Goal: Information Seeking & Learning: Learn about a topic

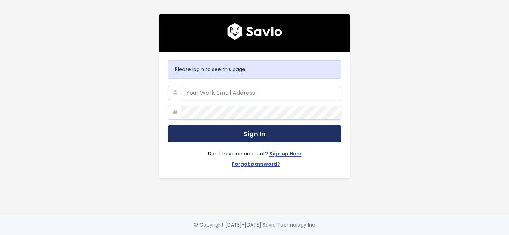
type input "maria@workable.com"
click at [211, 134] on button "Sign In" at bounding box center [255, 133] width 174 height 17
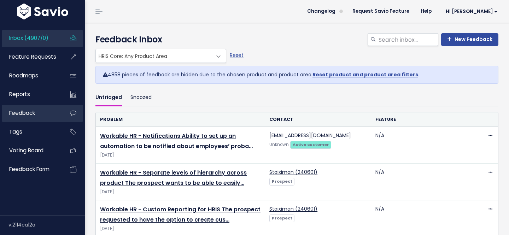
click at [22, 114] on span "Feedback" at bounding box center [22, 112] width 26 height 7
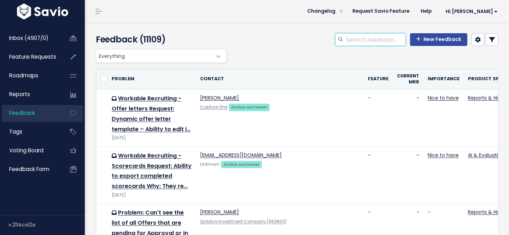
click at [357, 41] on input "search" at bounding box center [375, 39] width 60 height 13
type input "stage"
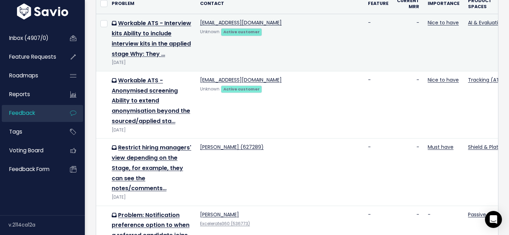
scroll to position [76, 0]
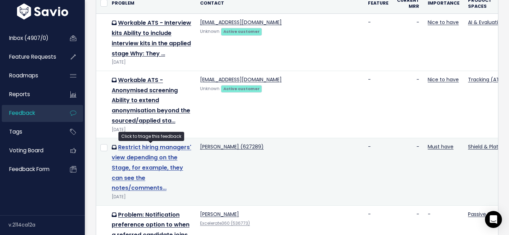
click at [146, 148] on link "Restrict hiring managers' view depending on the Stage, for example, they can se…" at bounding box center [152, 167] width 80 height 49
click at [154, 150] on link "Restrict hiring managers' view depending on the Stage, for example, they can se…" at bounding box center [152, 167] width 80 height 49
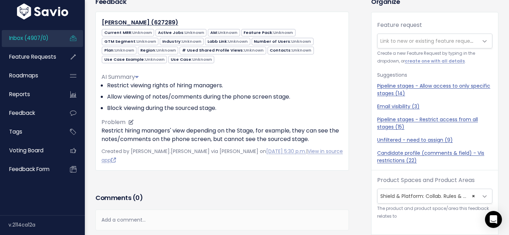
scroll to position [69, 0]
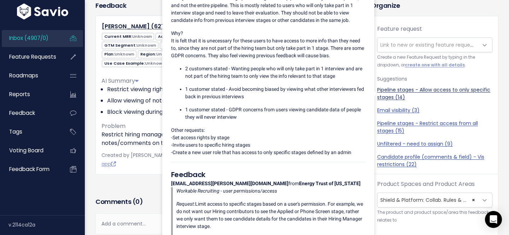
click at [440, 93] on link "Pipeline stages - Allow access to only specific stages (14)" at bounding box center [434, 93] width 115 height 15
select select "48236"
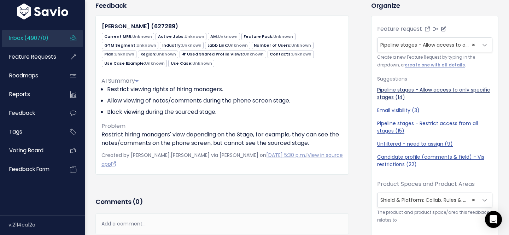
click at [440, 93] on link "Pipeline stages - Allow access to only specific stages (14)" at bounding box center [434, 93] width 115 height 15
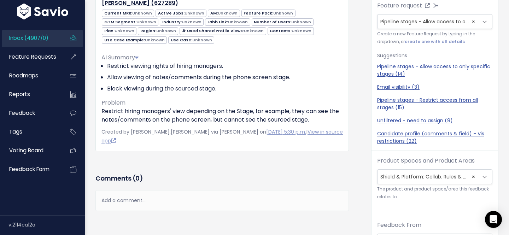
scroll to position [0, 0]
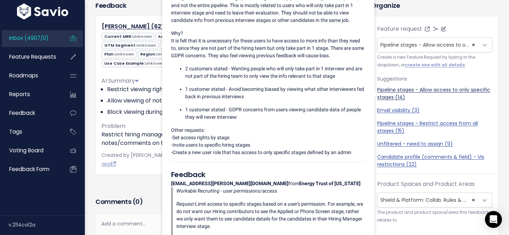
click at [381, 89] on link "Pipeline stages - Allow access to only specific stages (14)" at bounding box center [434, 93] width 115 height 15
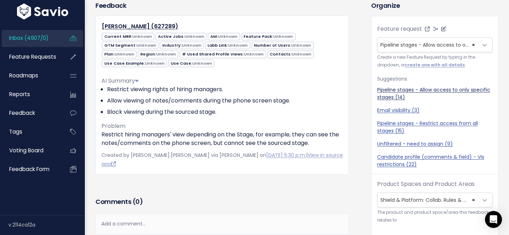
click at [381, 89] on link "Pipeline stages - Allow access to only specific stages (14)" at bounding box center [434, 93] width 115 height 15
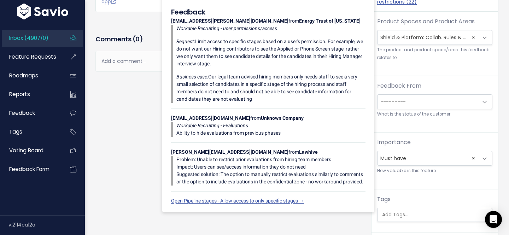
scroll to position [231, 0]
drag, startPoint x: 212, startPoint y: 83, endPoint x: 267, endPoint y: 106, distance: 60.1
click at [267, 102] on p "Business case: Our legal team advised hiring members only needs staff to see a …" at bounding box center [270, 88] width 189 height 30
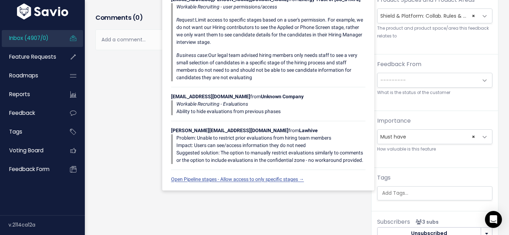
scroll to position [252, 0]
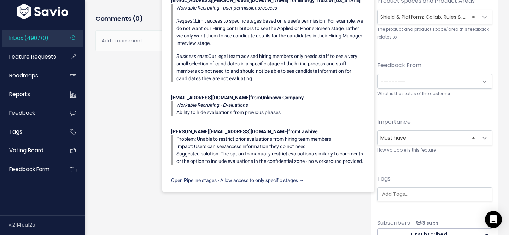
click at [233, 183] on link "Open Pipeline stages - Allow access to only specific stages →" at bounding box center [237, 180] width 133 height 6
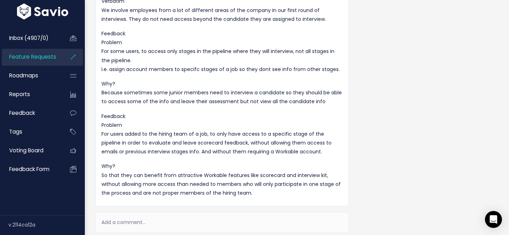
scroll to position [616, 0]
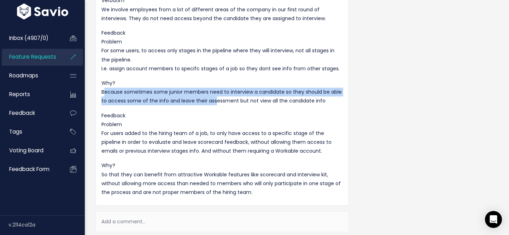
drag, startPoint x: 101, startPoint y: 93, endPoint x: 212, endPoint y: 103, distance: 111.4
click at [212, 103] on div "Copy Link Quote Reply Annie Prevezanou on Nov. 13, 2024, 2 p.m. Feedback Proble…" at bounding box center [222, 14] width 252 height 366
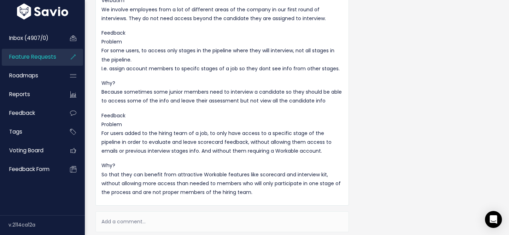
click at [291, 107] on div "Feedback Problem For Reviewers, to only view info about the specific candidate …" at bounding box center [221, 18] width 241 height 357
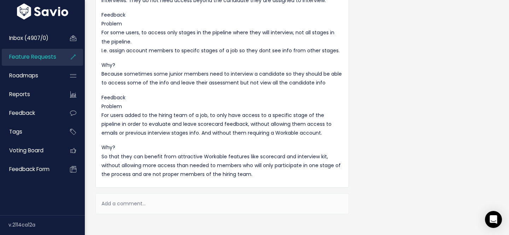
scroll to position [647, 0]
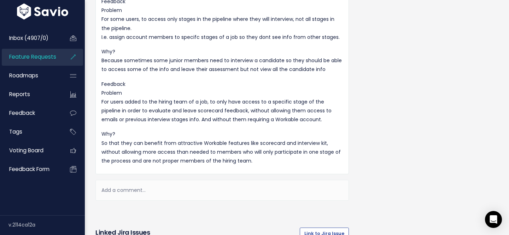
drag, startPoint x: 102, startPoint y: 102, endPoint x: 163, endPoint y: 115, distance: 61.3
click at [163, 115] on p "Feedback Problem For users added to the hiring team of a job, to only have acce…" at bounding box center [221, 102] width 241 height 45
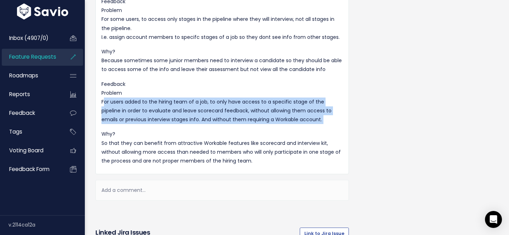
drag, startPoint x: 102, startPoint y: 102, endPoint x: 168, endPoint y: 126, distance: 70.2
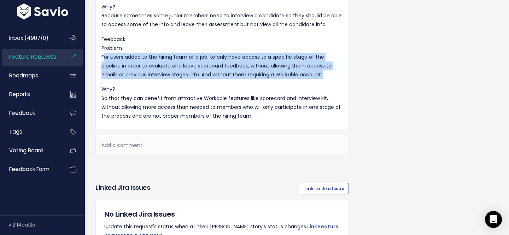
scroll to position [699, 0]
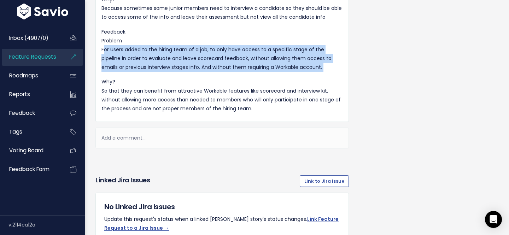
drag, startPoint x: 101, startPoint y: 90, endPoint x: 263, endPoint y: 109, distance: 163.6
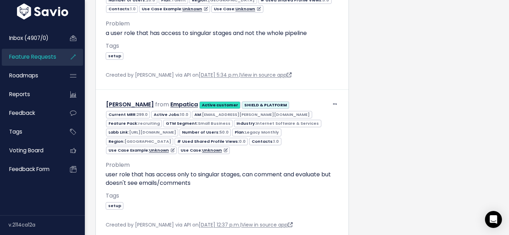
scroll to position [2611, 0]
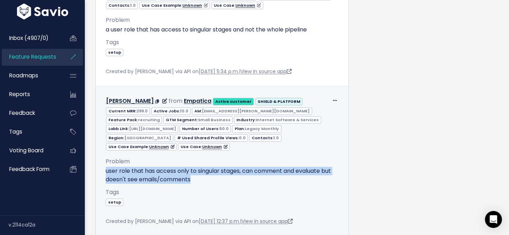
drag, startPoint x: 105, startPoint y: 106, endPoint x: 198, endPoint y: 117, distance: 93.9
click at [198, 151] on div "Problem user role that has access only to singular stages, can comment and eval…" at bounding box center [222, 188] width 244 height 75
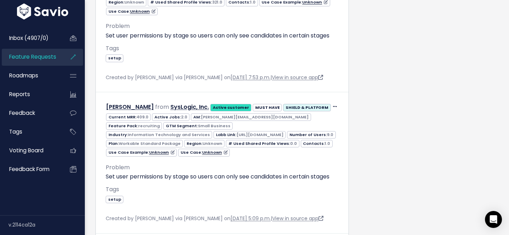
scroll to position [2926, 0]
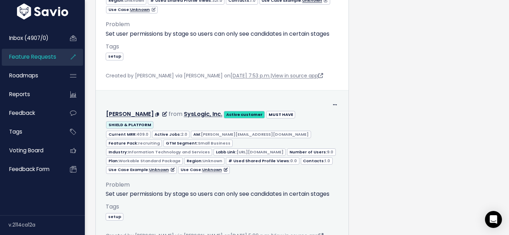
click at [155, 190] on p "Set user permissions by stage so users can only see candidates in certain stages" at bounding box center [222, 194] width 233 height 8
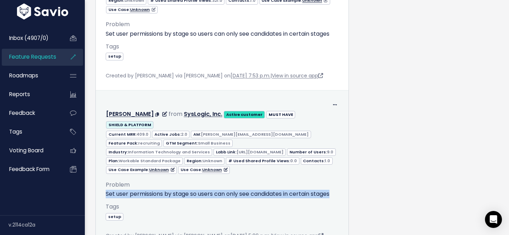
click at [155, 190] on p "Set user permissions by stage so users can only see candidates in certain stages" at bounding box center [222, 194] width 233 height 8
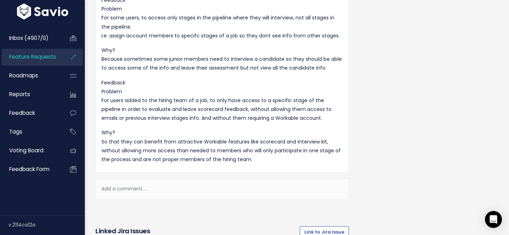
scroll to position [638, 0]
